Goal: Navigation & Orientation: Find specific page/section

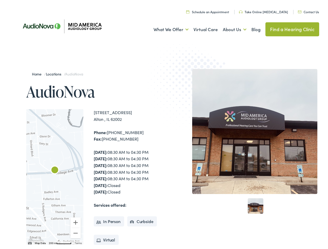
click at [164, 125] on img at bounding box center [193, 89] width 102 height 111
click at [166, 28] on link "What We Offer" at bounding box center [171, 27] width 35 height 19
click at [229, 28] on link "About Us" at bounding box center [235, 27] width 24 height 19
click at [55, 176] on div at bounding box center [54, 176] width 57 height 136
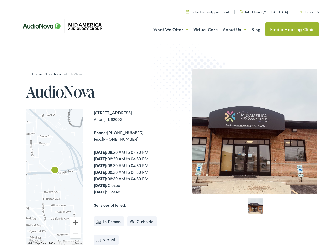
click at [55, 176] on div at bounding box center [54, 176] width 57 height 136
click at [55, 169] on img "AudioNova" at bounding box center [55, 169] width 12 height 12
click at [76, 221] on button "Zoom in" at bounding box center [75, 221] width 10 height 10
click at [76, 232] on button "Zoom out" at bounding box center [75, 232] width 10 height 10
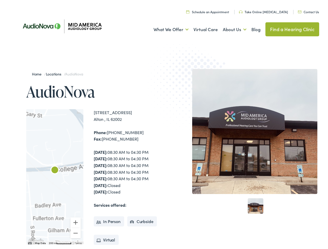
click at [29, 242] on img "Keyboard shortcuts" at bounding box center [30, 242] width 4 height 2
